Goal: Task Accomplishment & Management: Use online tool/utility

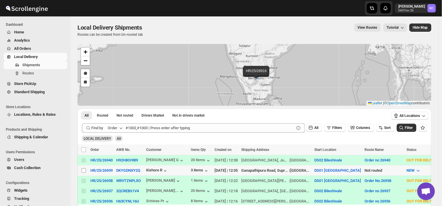
click at [83, 169] on input "Select shipment" at bounding box center [83, 170] width 5 height 5
checkbox input "true"
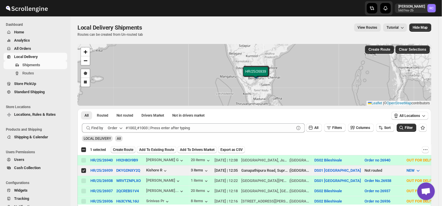
click at [124, 148] on span "Create Route" at bounding box center [123, 150] width 20 height 5
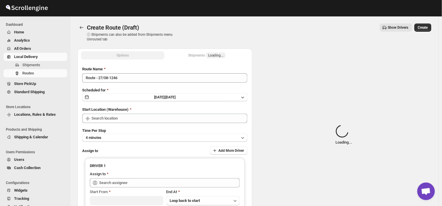
type input "DS01 [GEOGRAPHIC_DATA]"
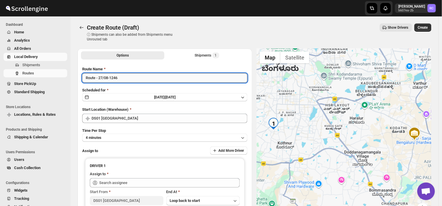
click at [121, 79] on input "Route - 27/08-1246" at bounding box center [164, 77] width 165 height 9
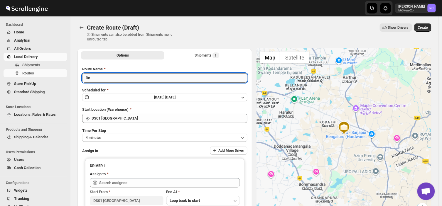
type input "R"
type input "Order no 26939"
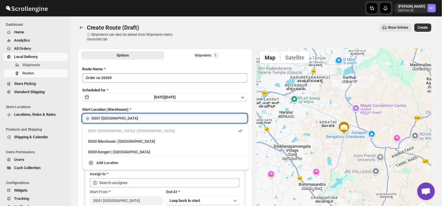
click at [126, 120] on input "DS01 [GEOGRAPHIC_DATA]" at bounding box center [170, 118] width 156 height 9
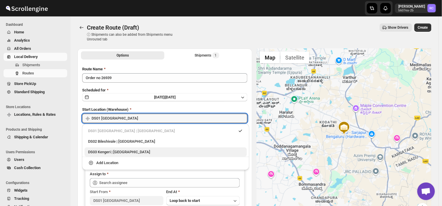
click at [104, 153] on div "DS03 Kengeri | [GEOGRAPHIC_DATA]" at bounding box center [165, 152] width 155 height 6
type input "DS03 Kengeri"
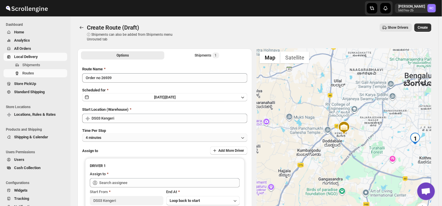
click at [105, 139] on button "4 minutes" at bounding box center [164, 138] width 165 height 8
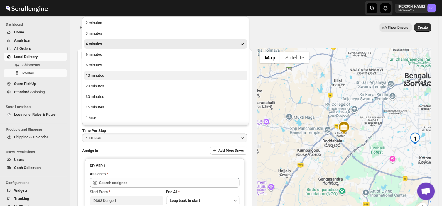
click at [107, 75] on button "10 minutes" at bounding box center [165, 75] width 163 height 9
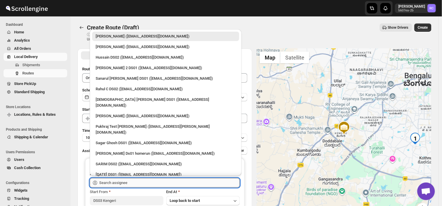
click at [132, 185] on input "text" at bounding box center [169, 182] width 141 height 9
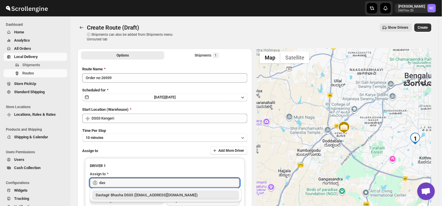
click at [137, 194] on div "Dastagir Bhasha DS03 ([EMAIL_ADDRESS][DOMAIN_NAME])" at bounding box center [166, 195] width 140 height 6
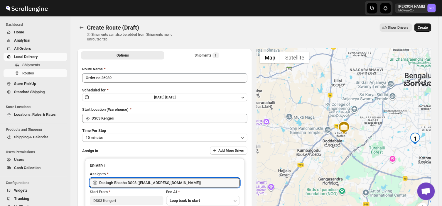
type input "Dastagir Bhasha DS03 ([EMAIL_ADDRESS][DOMAIN_NAME])"
click at [427, 25] on span "Create" at bounding box center [423, 27] width 10 height 5
